Goal: Navigation & Orientation: Understand site structure

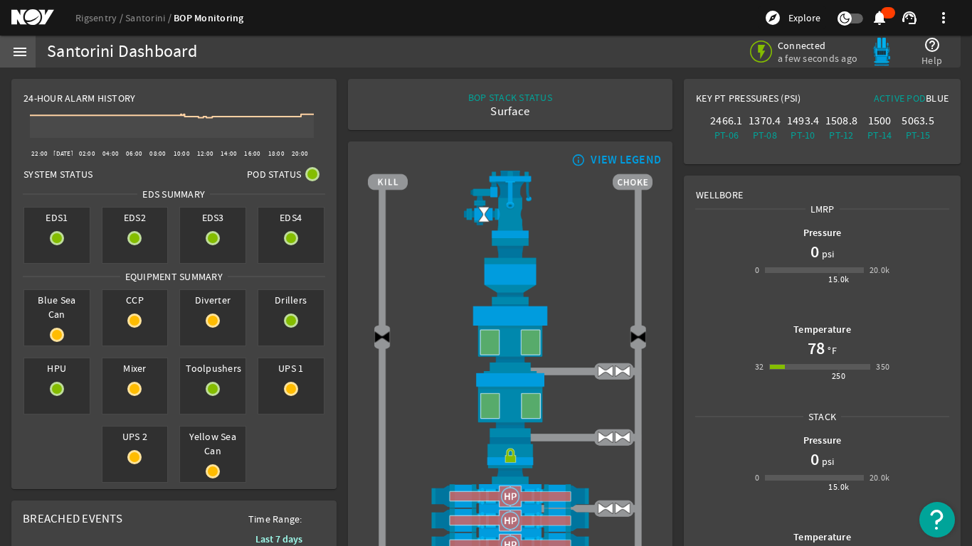
click at [24, 53] on mat-icon "menu" at bounding box center [19, 51] width 17 height 17
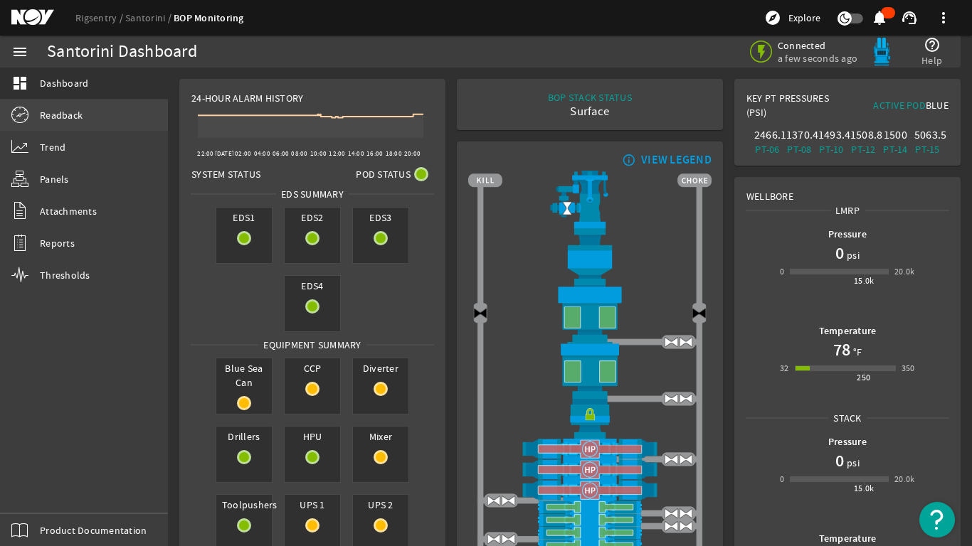
click at [53, 112] on span "Readback" at bounding box center [61, 115] width 43 height 14
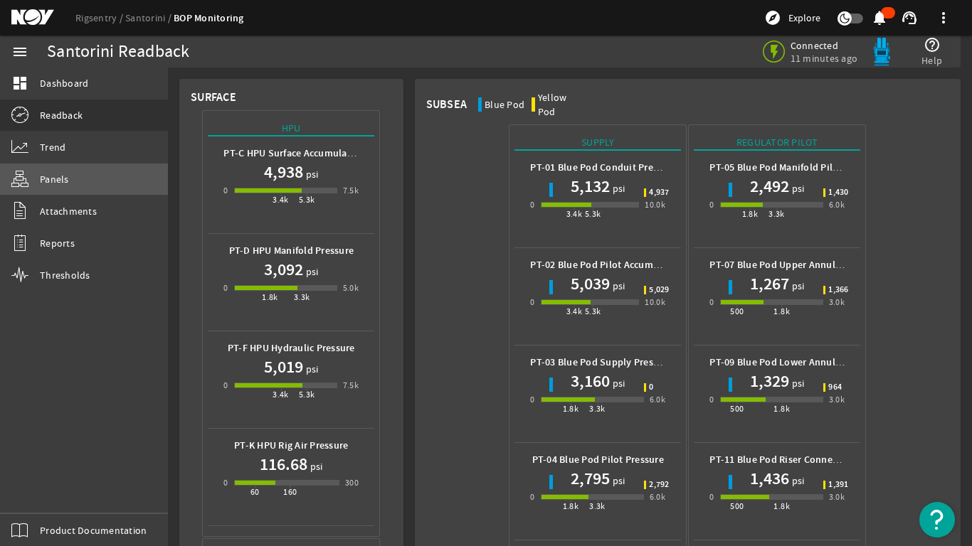
click at [46, 178] on span "Panels" at bounding box center [54, 179] width 29 height 14
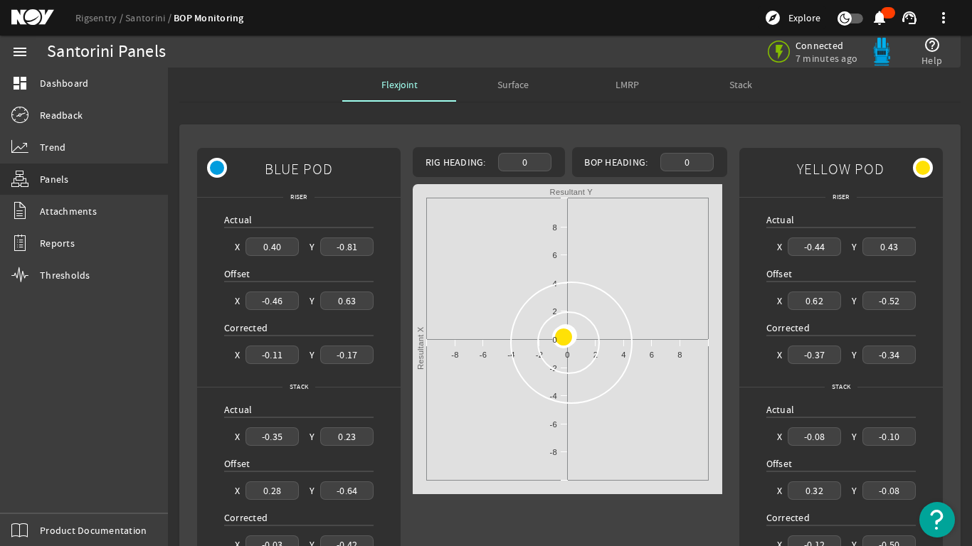
click at [741, 83] on span "Stack" at bounding box center [740, 85] width 23 height 10
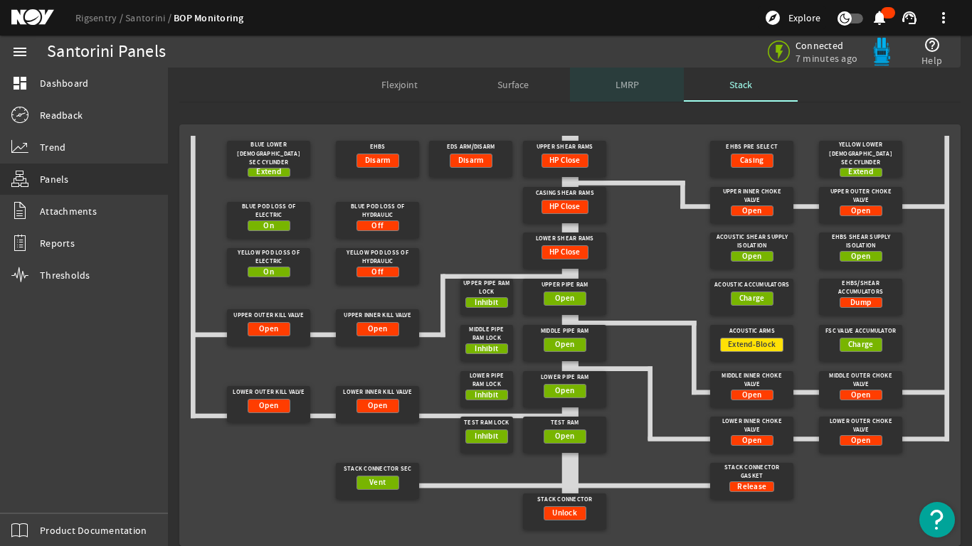
click at [615, 83] on span "LMRP" at bounding box center [626, 85] width 23 height 10
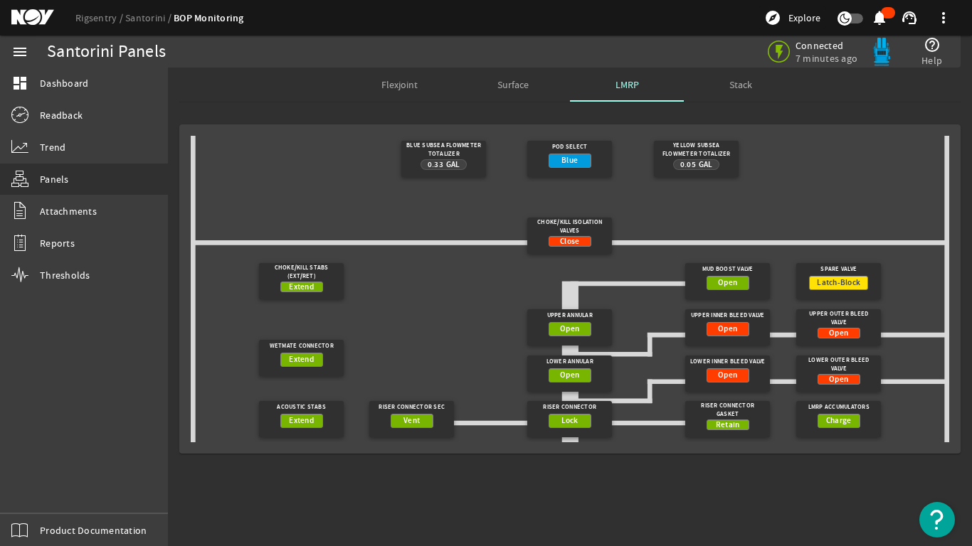
click at [517, 83] on span "Surface" at bounding box center [512, 85] width 31 height 10
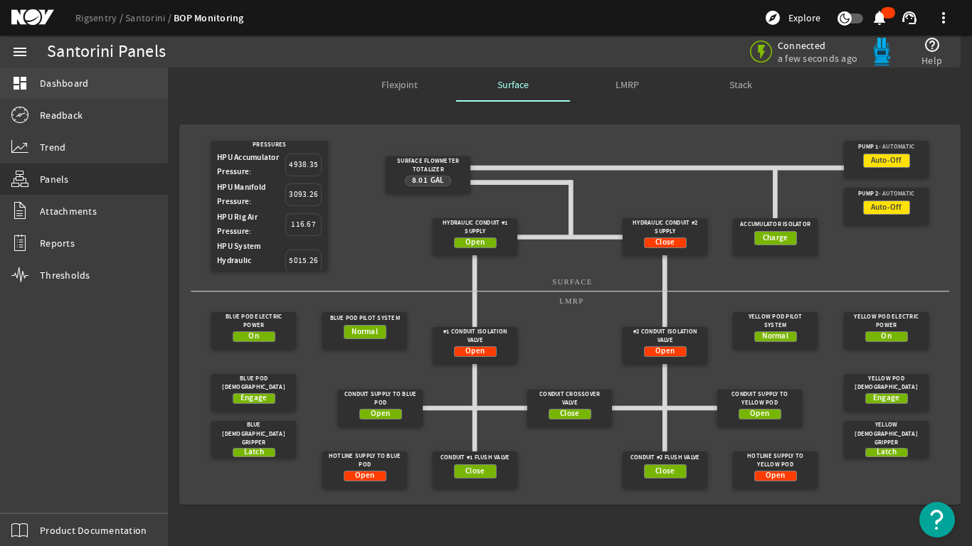
click at [59, 83] on span "Dashboard" at bounding box center [64, 83] width 48 height 14
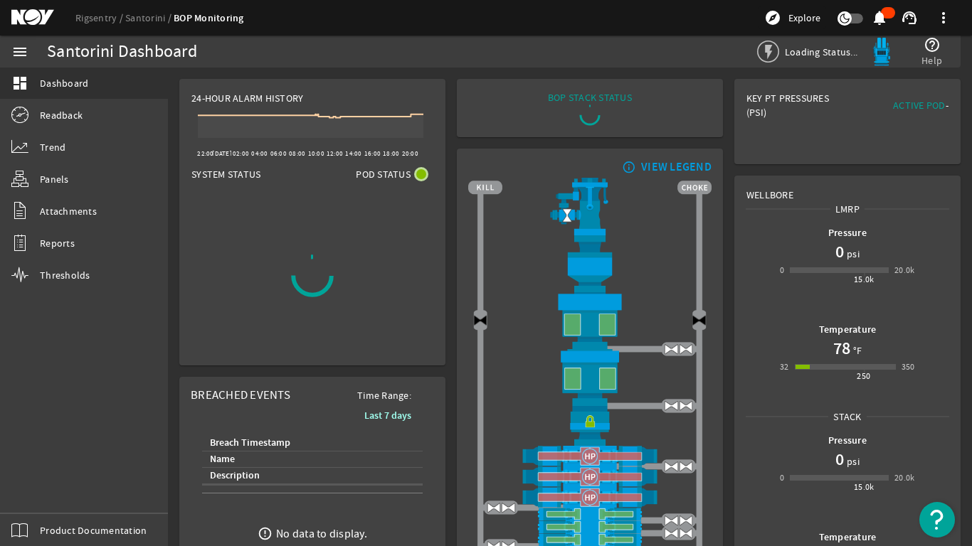
click at [20, 51] on mat-icon "menu" at bounding box center [19, 51] width 17 height 17
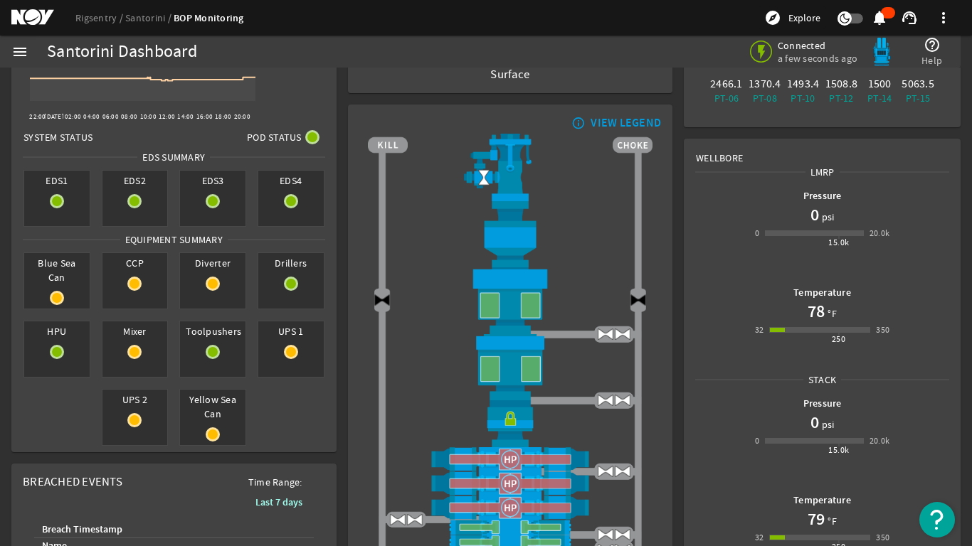
scroll to position [71, 0]
